Goal: Navigation & Orientation: Find specific page/section

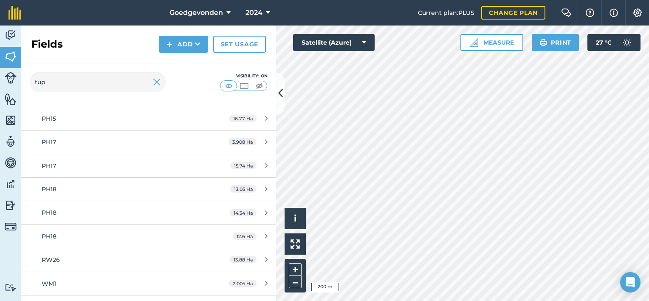
scroll to position [475, 0]
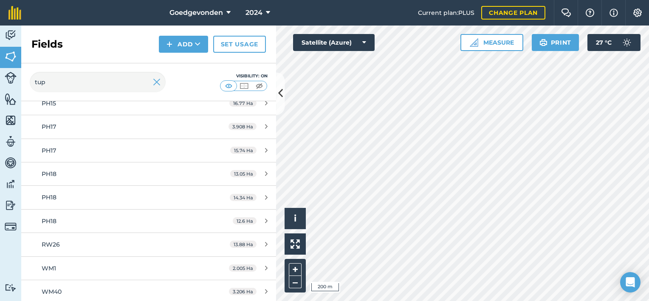
click at [276, 106] on div at bounding box center [462, 162] width 373 height 275
click at [274, 106] on div "Activity Fields Livestock Features Maps Team Vehicles Data Reporting Billing Tu…" at bounding box center [324, 162] width 649 height 275
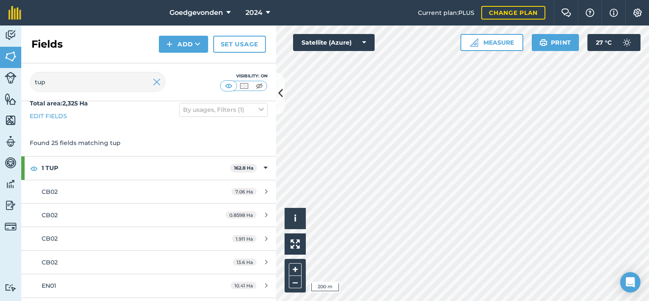
scroll to position [0, 0]
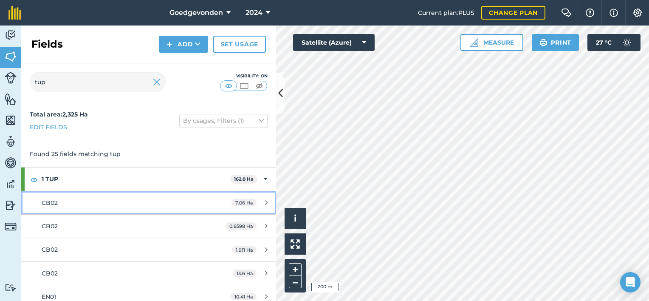
click at [203, 204] on link "CB02 7.06 Ha" at bounding box center [148, 202] width 255 height 23
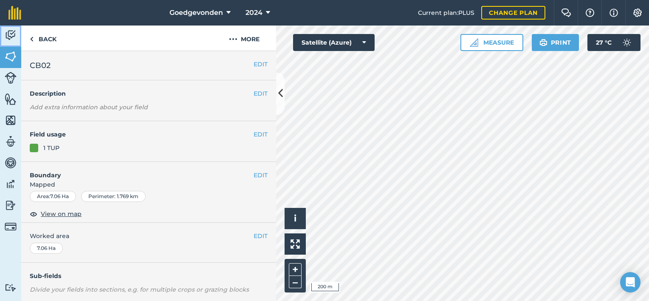
click at [8, 39] on img at bounding box center [11, 35] width 12 height 13
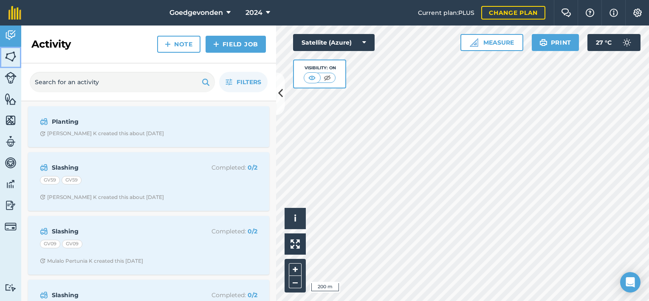
click at [11, 60] on img at bounding box center [11, 56] width 12 height 13
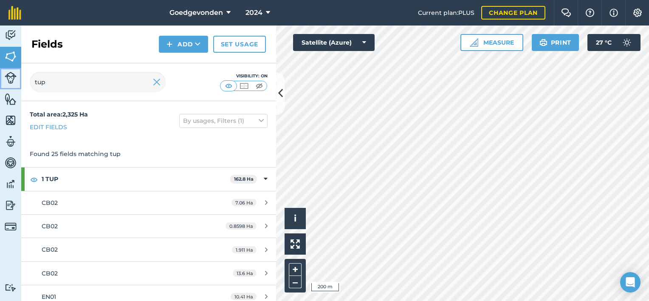
click at [12, 77] on img at bounding box center [11, 78] width 12 height 12
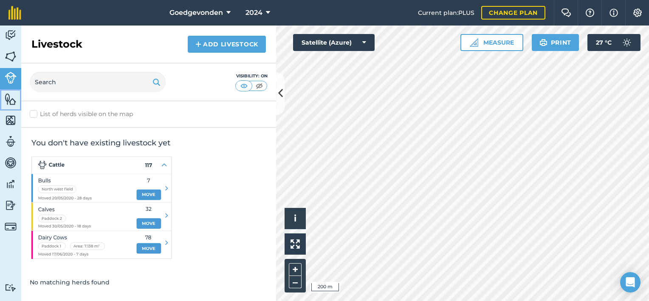
click at [13, 95] on img at bounding box center [11, 99] width 12 height 13
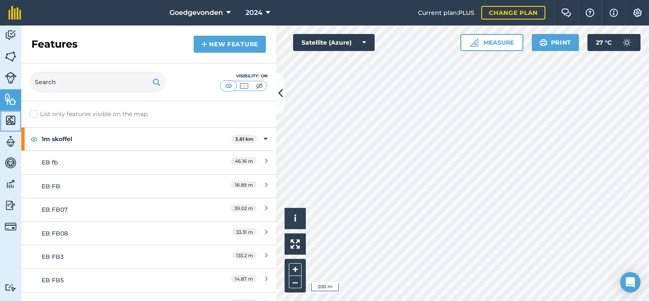
click at [14, 115] on img at bounding box center [11, 120] width 12 height 13
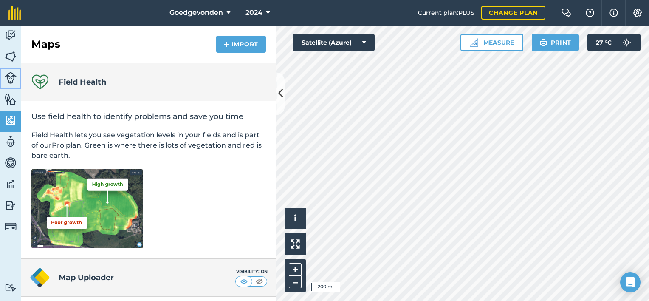
click at [15, 76] on img at bounding box center [11, 78] width 12 height 12
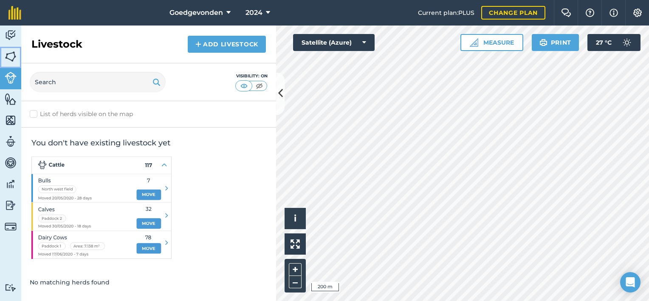
click at [15, 57] on img at bounding box center [11, 56] width 12 height 13
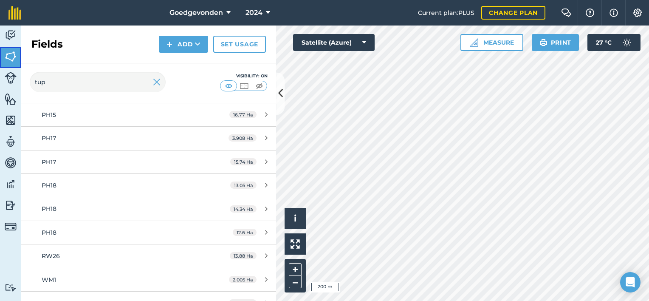
scroll to position [475, 0]
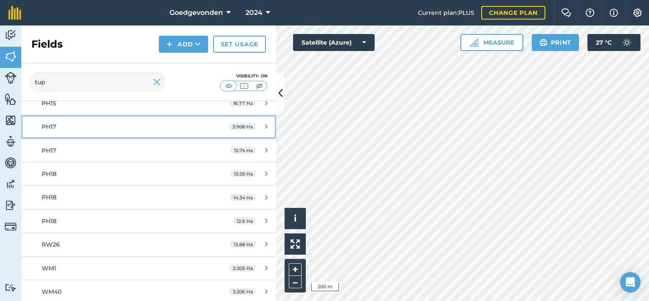
click at [267, 117] on link "PH17 3.908 Ha" at bounding box center [148, 126] width 255 height 23
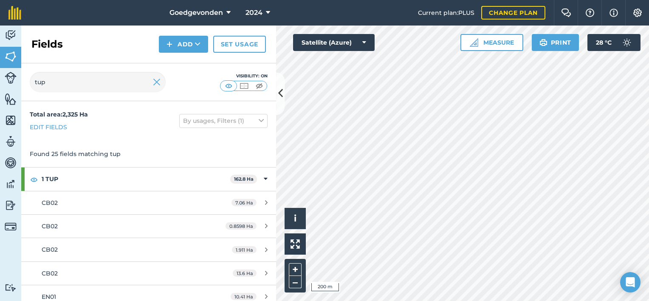
click at [272, 294] on div "Activity Fields Livestock Features Maps Team Vehicles Data Reporting Billing Tu…" at bounding box center [324, 162] width 649 height 275
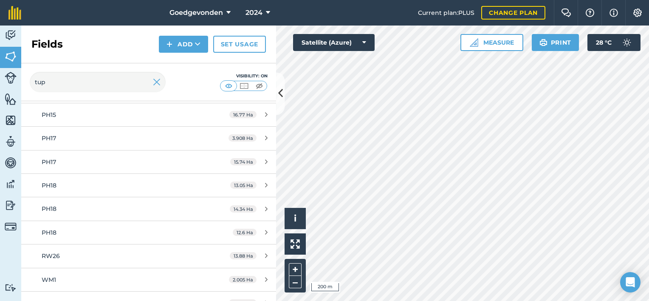
scroll to position [475, 0]
